Goal: Information Seeking & Learning: Learn about a topic

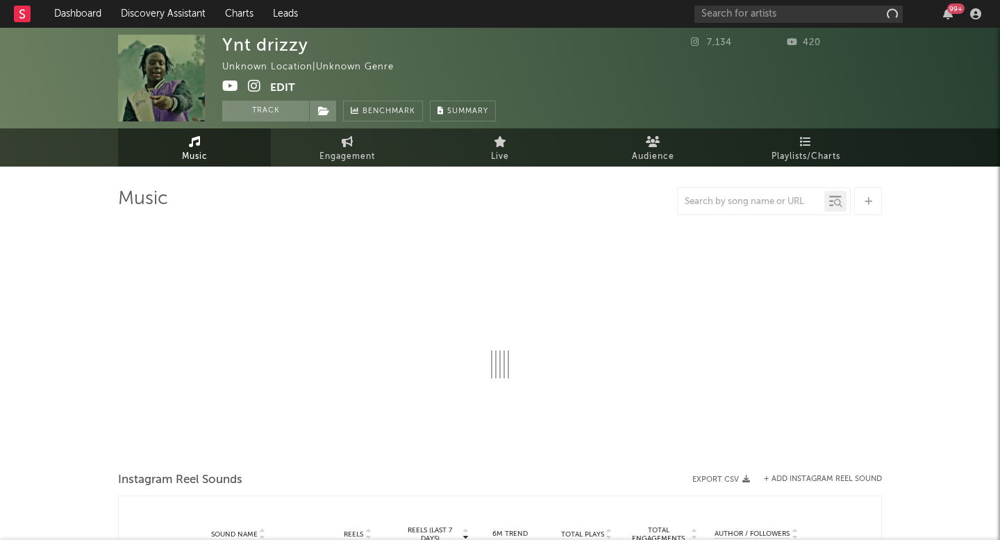
select select "1w"
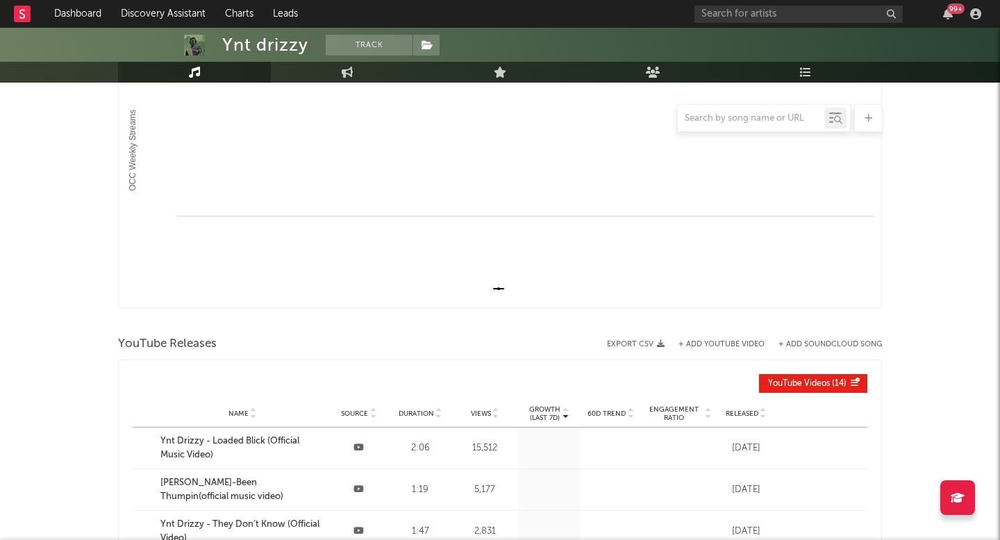
scroll to position [363, 0]
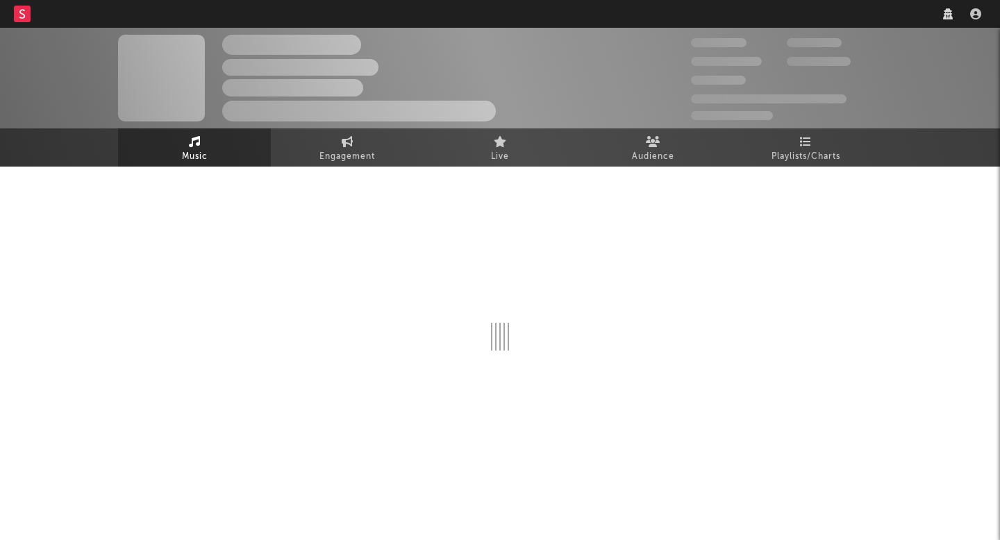
select select "1w"
